Goal: Find specific page/section: Find specific page/section

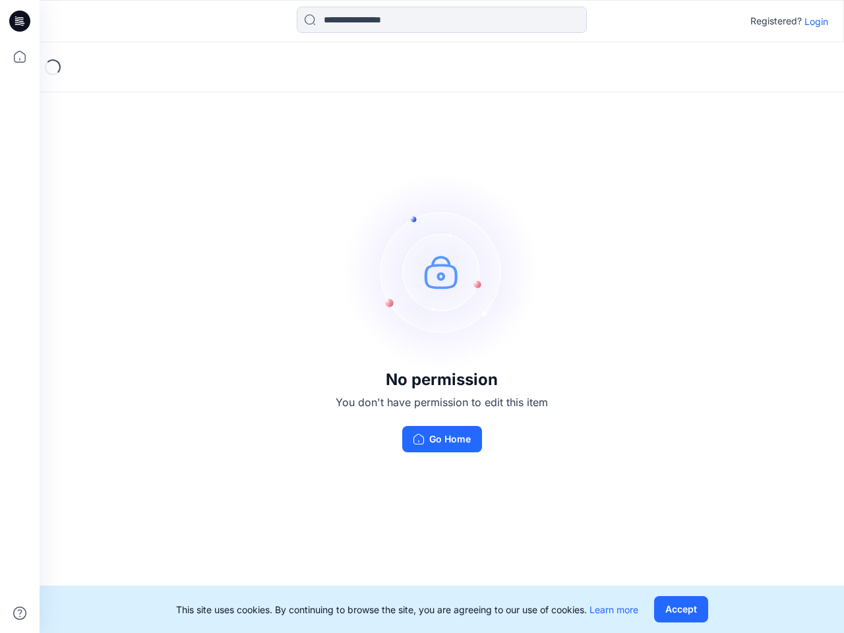
click at [422, 317] on img at bounding box center [442, 272] width 198 height 198
click at [20, 21] on icon at bounding box center [21, 21] width 5 height 1
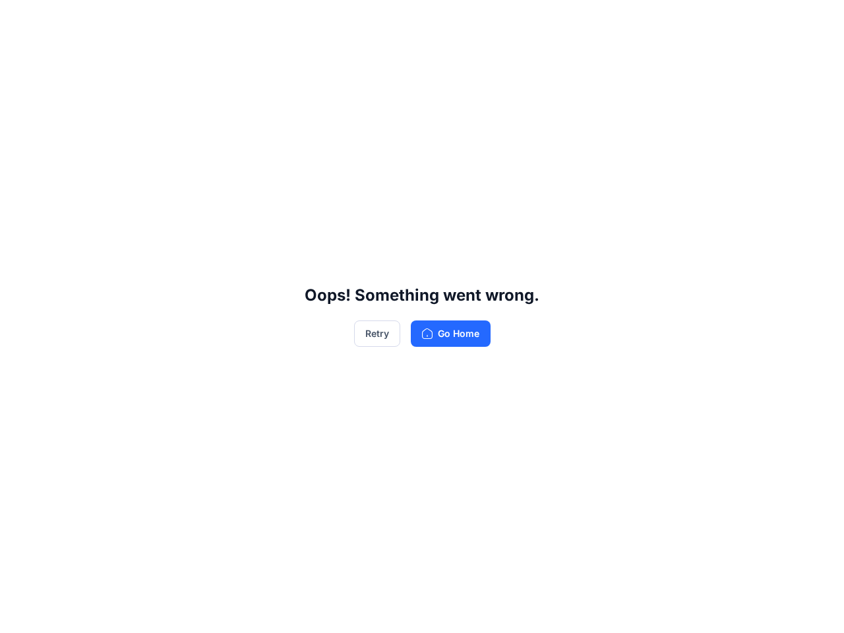
click at [20, 57] on div "Oops! Something went wrong. Retry Go Home" at bounding box center [422, 316] width 844 height 633
click at [20, 614] on div "Oops! Something went wrong. Retry Go Home" at bounding box center [422, 316] width 844 height 633
click at [442, 20] on div "Oops! Something went wrong. Retry Go Home" at bounding box center [422, 316] width 844 height 633
click at [817, 21] on div "Oops! Something went wrong. Retry Go Home" at bounding box center [422, 316] width 844 height 633
click at [681, 610] on div "Oops! Something went wrong. Retry Go Home" at bounding box center [422, 316] width 844 height 633
